Goal: Information Seeking & Learning: Learn about a topic

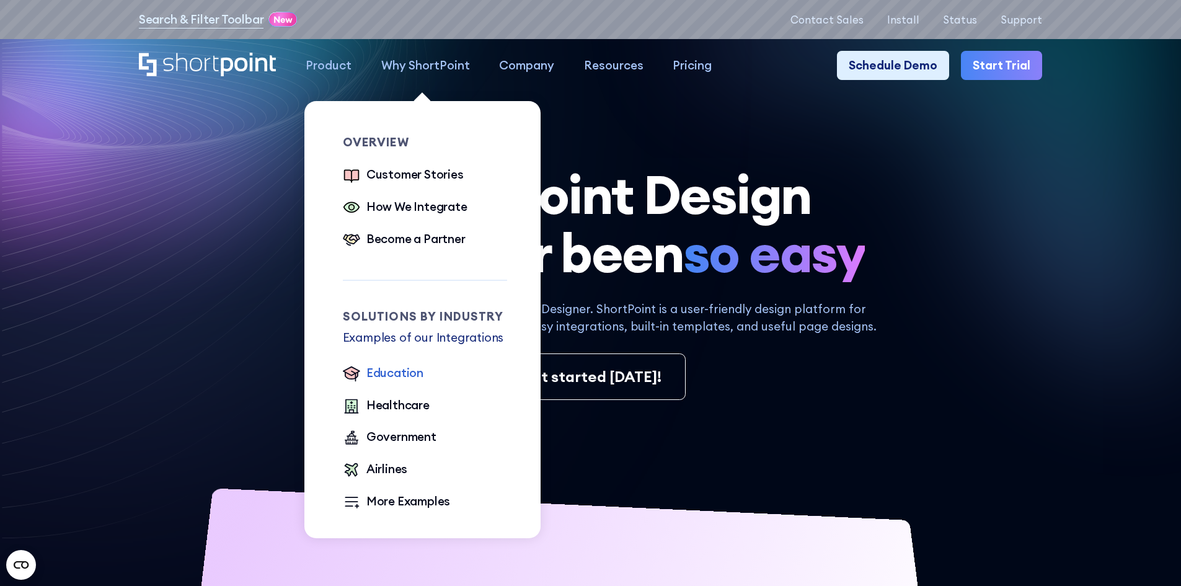
click at [377, 382] on div "Education" at bounding box center [394, 373] width 57 height 18
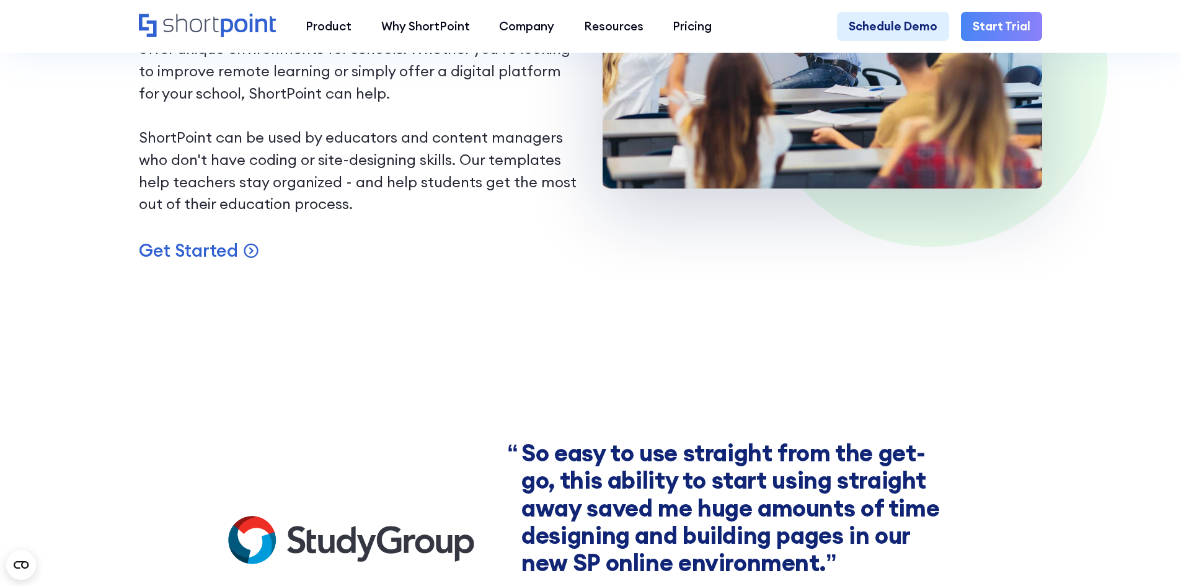
scroll to position [1178, 0]
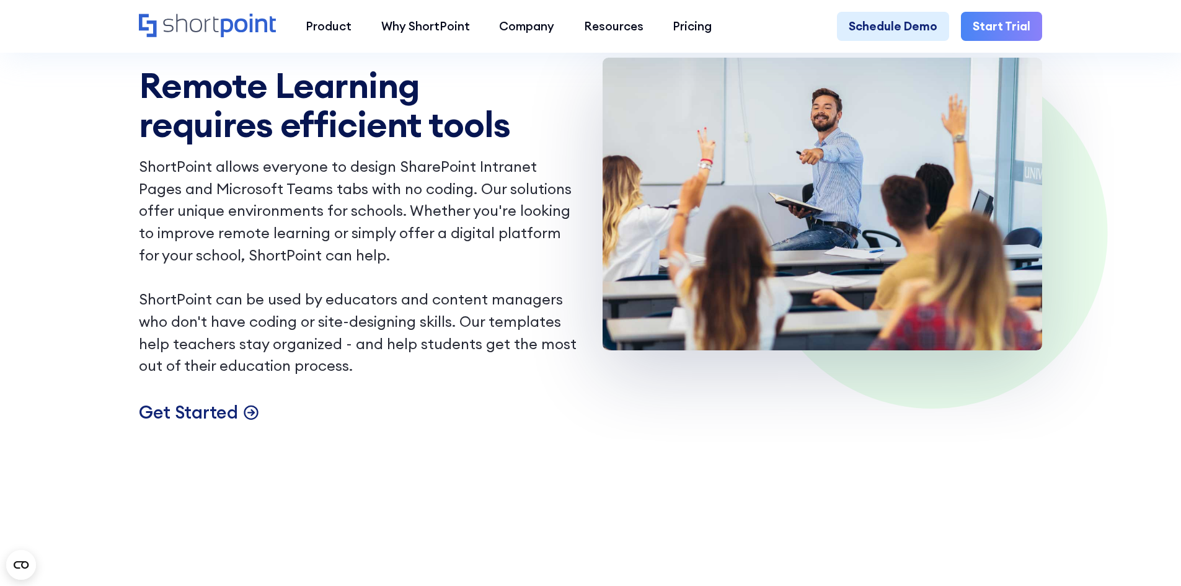
click at [216, 423] on p "Get Started" at bounding box center [188, 411] width 99 height 23
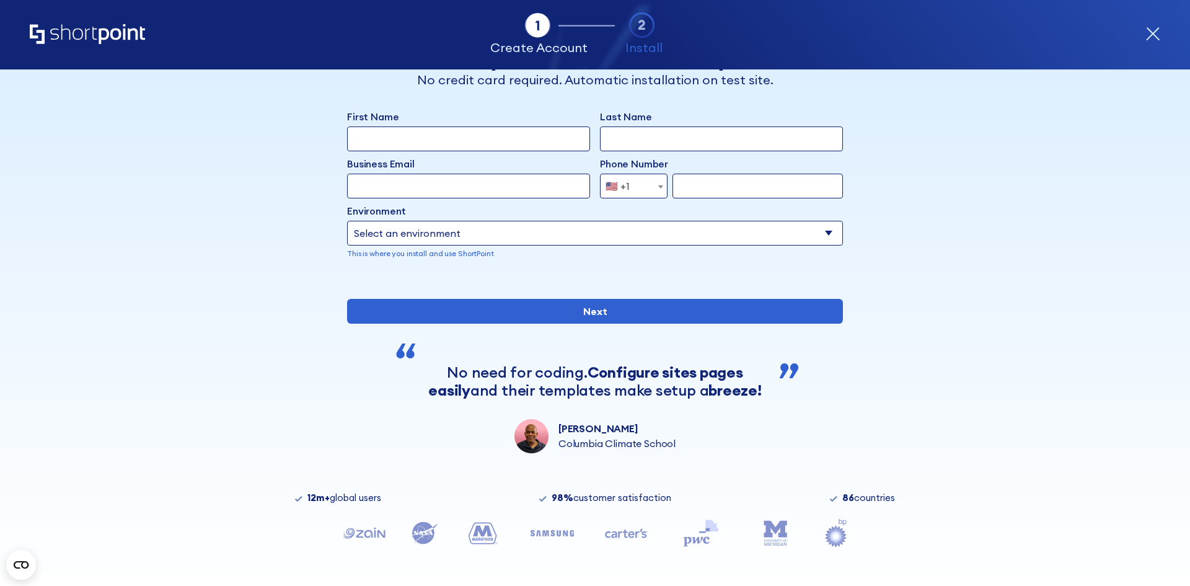
scroll to position [62, 0]
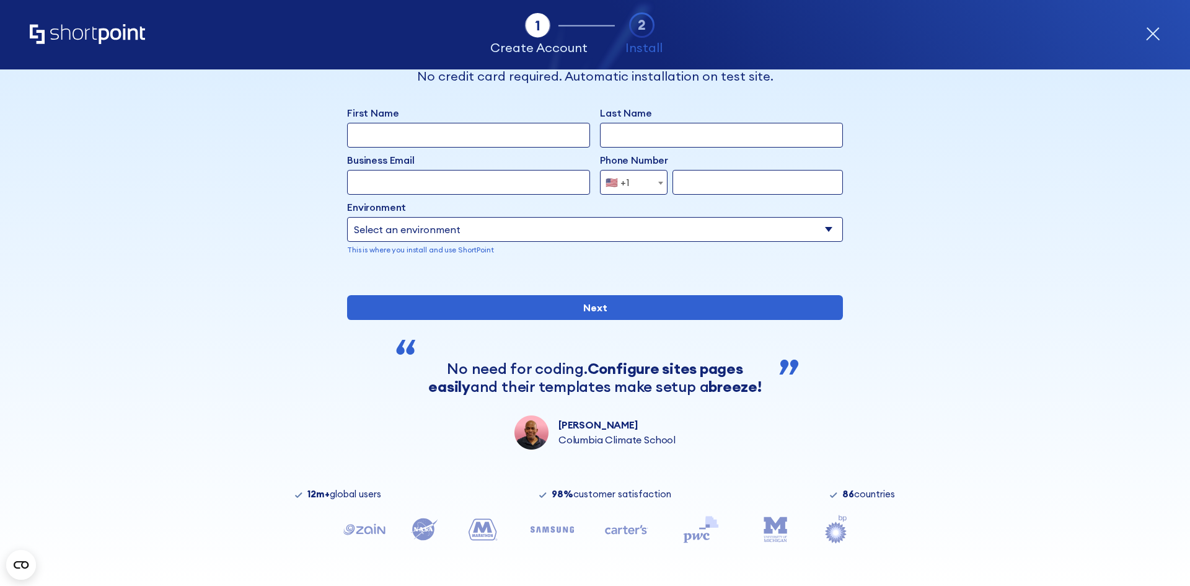
click at [413, 217] on select "Select an environment Microsoft 365 SharePoint Online SharePoint 2019 (On-Premi…" at bounding box center [595, 229] width 496 height 25
click at [412, 217] on select "Select an environment Microsoft 365 SharePoint Online SharePoint 2019 (On-Premi…" at bounding box center [595, 229] width 496 height 25
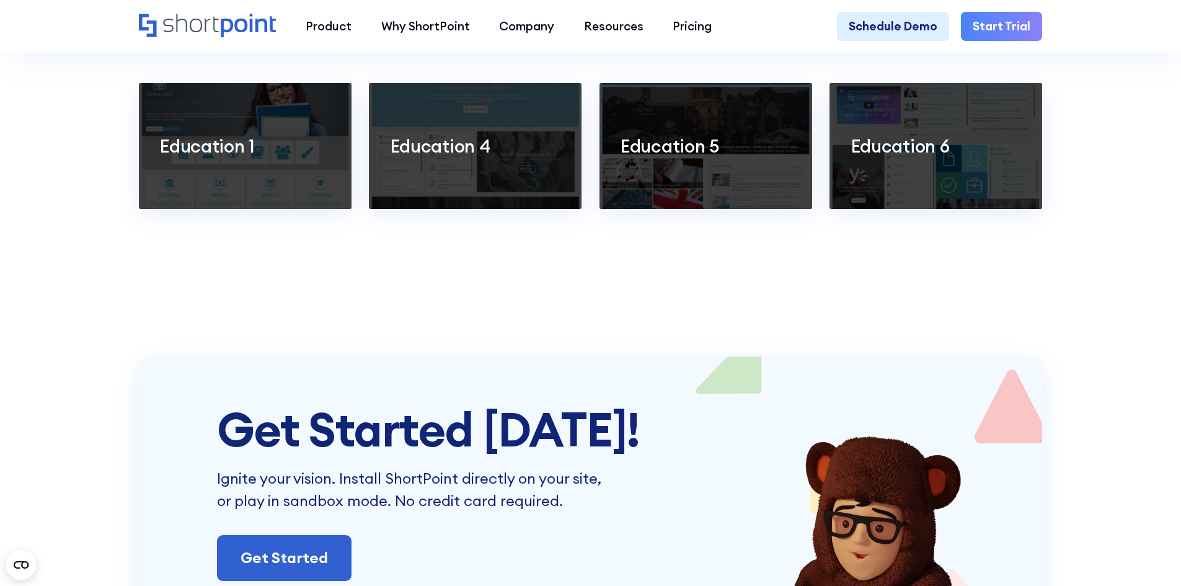
scroll to position [2727, 0]
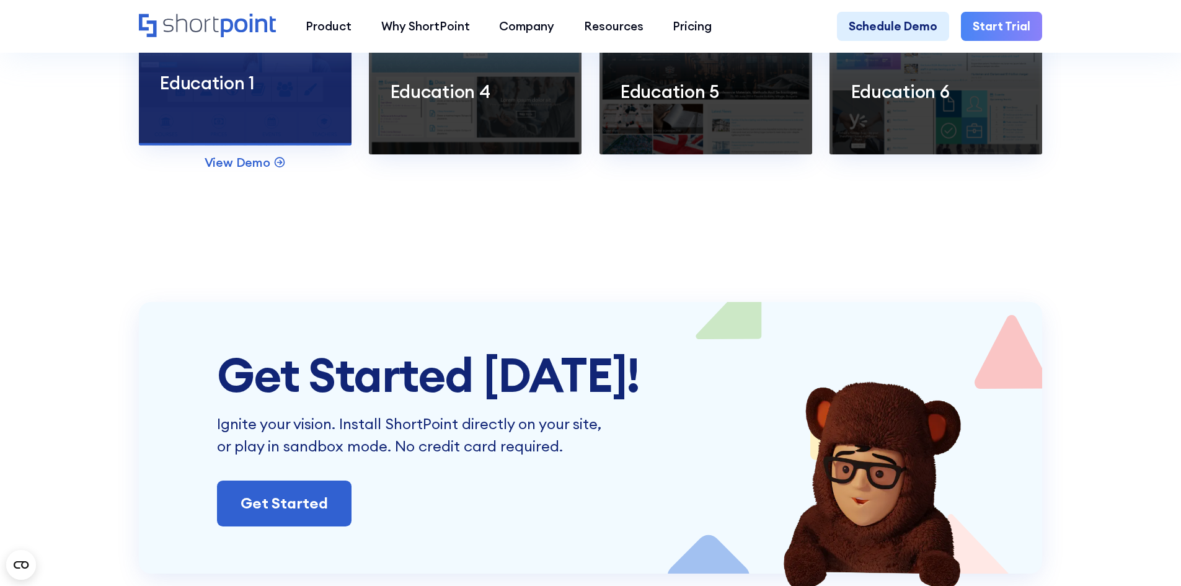
click at [199, 145] on div at bounding box center [245, 82] width 213 height 125
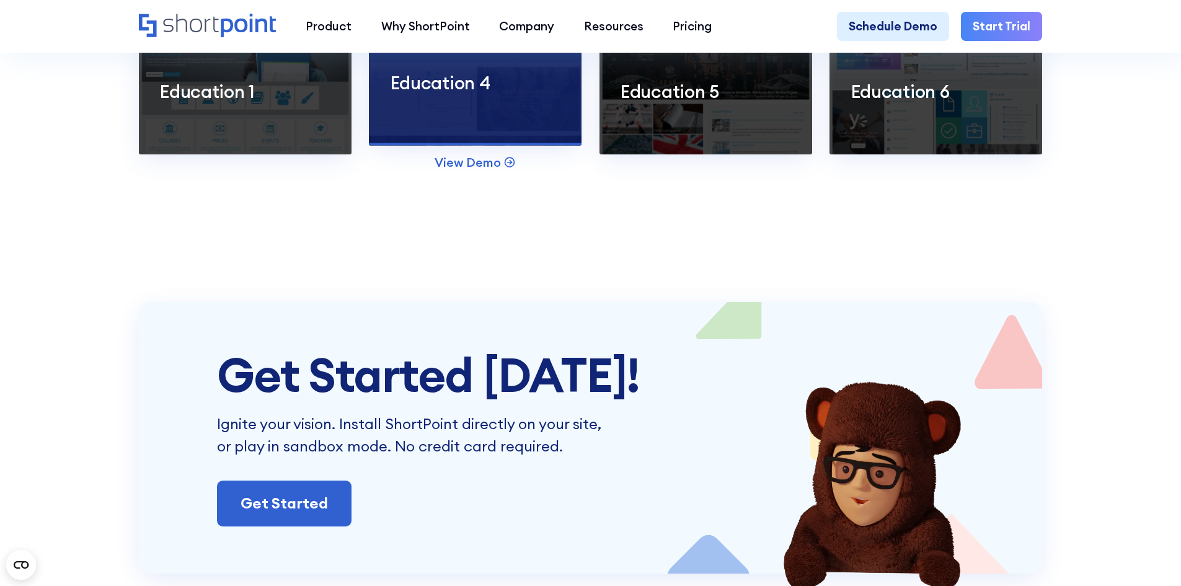
click at [472, 118] on div at bounding box center [475, 82] width 213 height 125
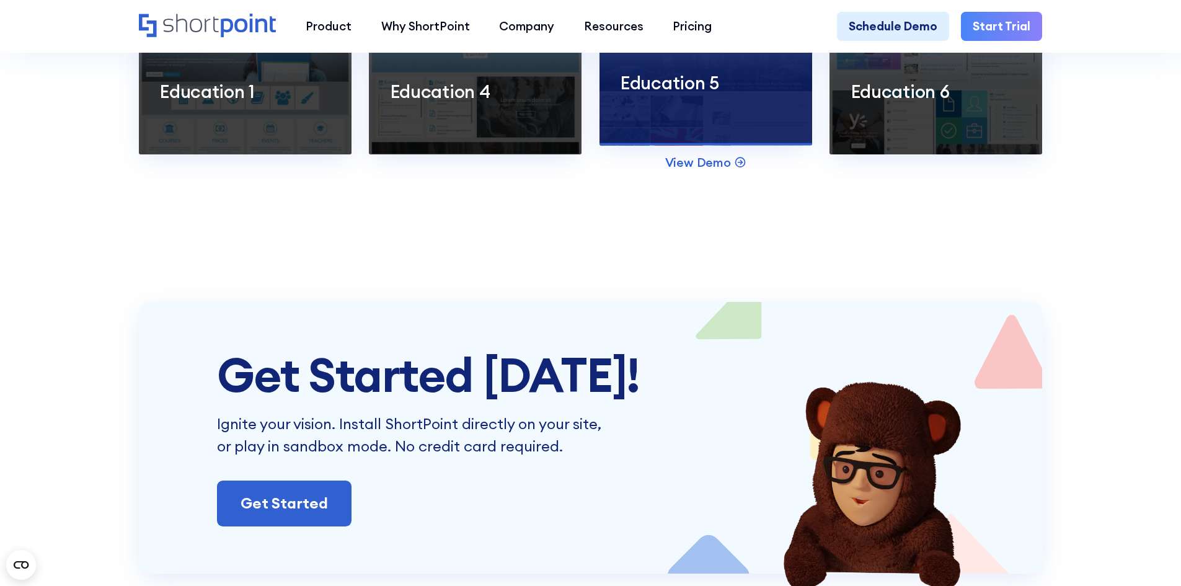
click at [679, 94] on p "Education 5" at bounding box center [705, 82] width 170 height 23
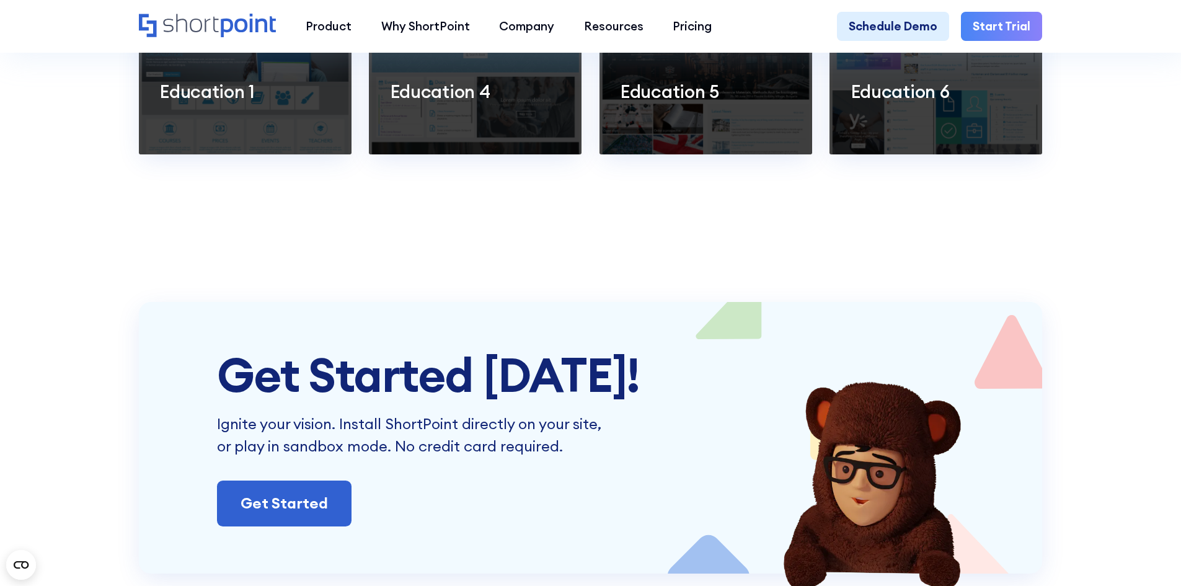
drag, startPoint x: 67, startPoint y: 178, endPoint x: 66, endPoint y: 154, distance: 23.6
click at [66, 154] on section "Education Examples: View all Education 1 View Demo Education 4 View Demo Educat…" at bounding box center [590, 59] width 1181 height 483
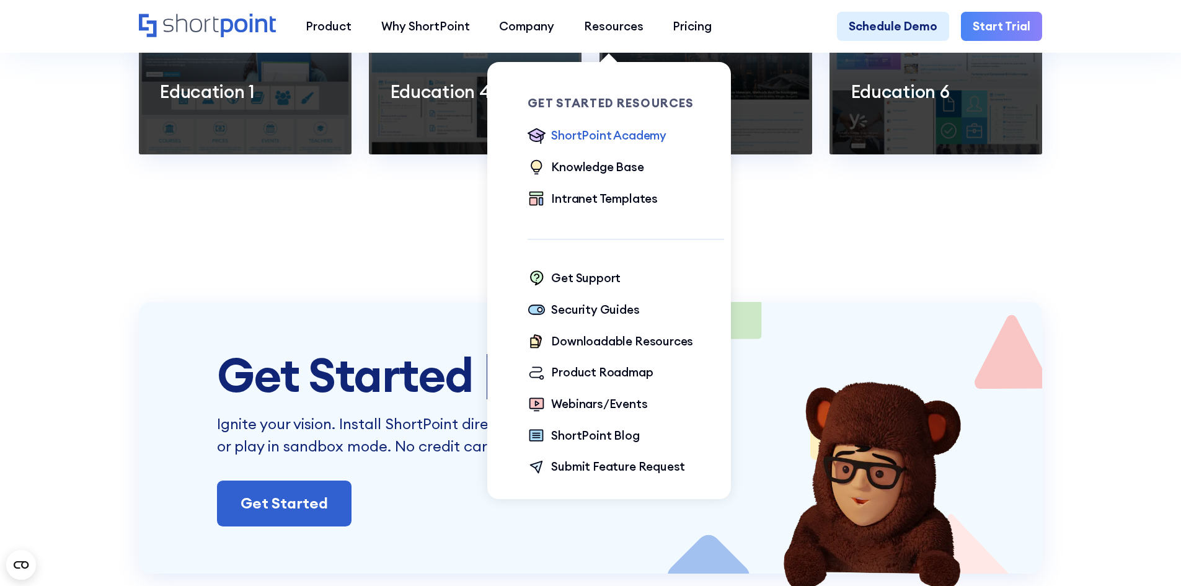
click at [596, 136] on div "ShortPoint Academy" at bounding box center [608, 135] width 115 height 18
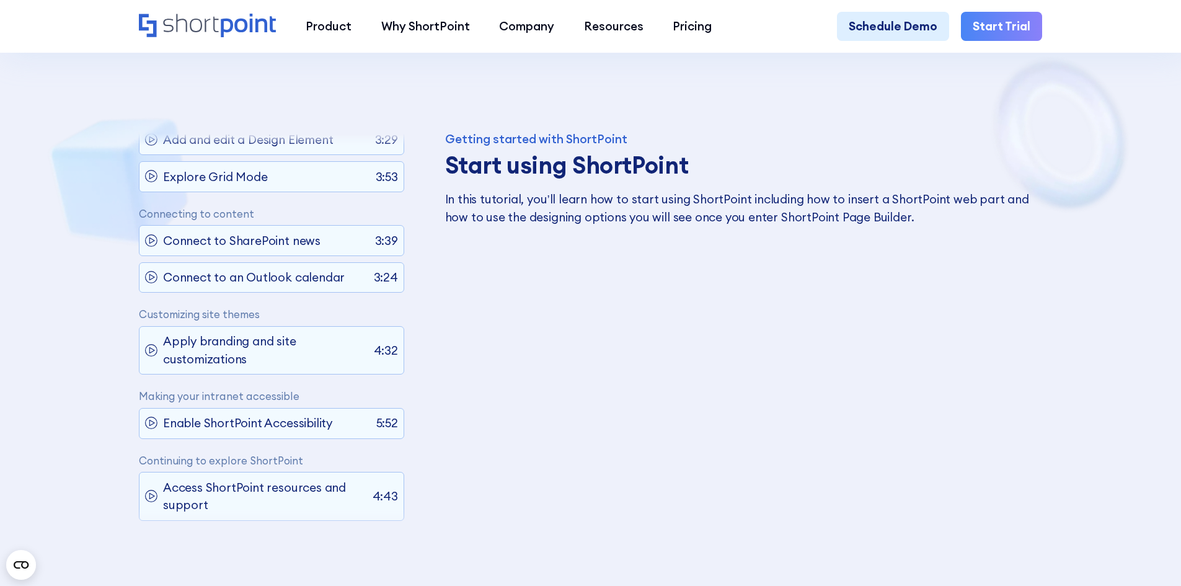
scroll to position [190, 0]
click at [170, 232] on p "Connect to SharePoint news" at bounding box center [241, 241] width 157 height 18
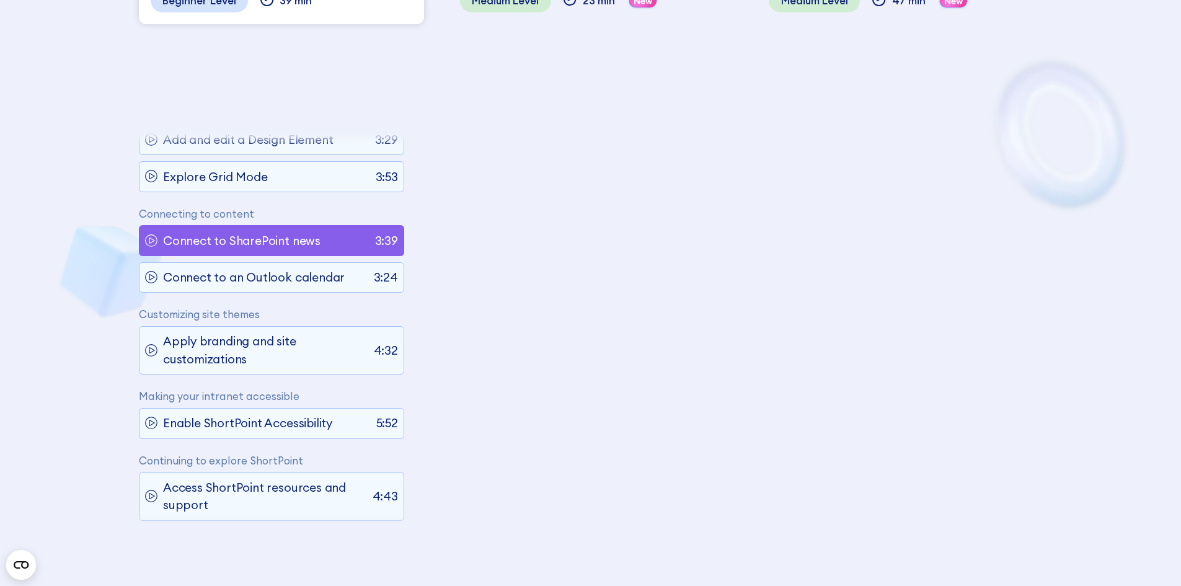
scroll to position [802, 0]
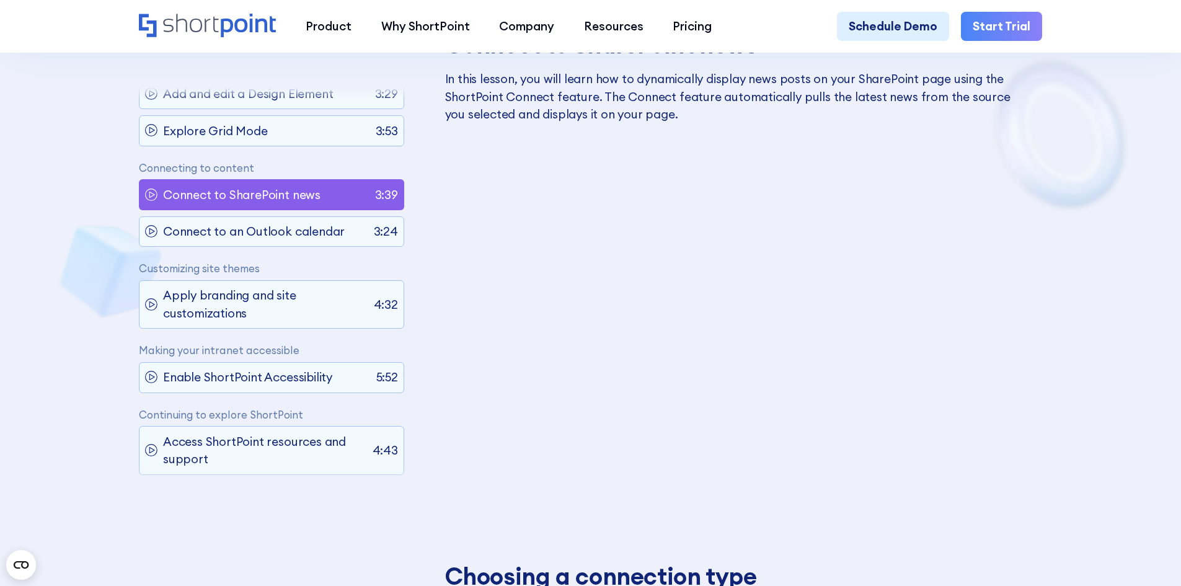
drag, startPoint x: 838, startPoint y: 516, endPoint x: 609, endPoint y: 501, distance: 229.8
